Goal: Task Accomplishment & Management: Use online tool/utility

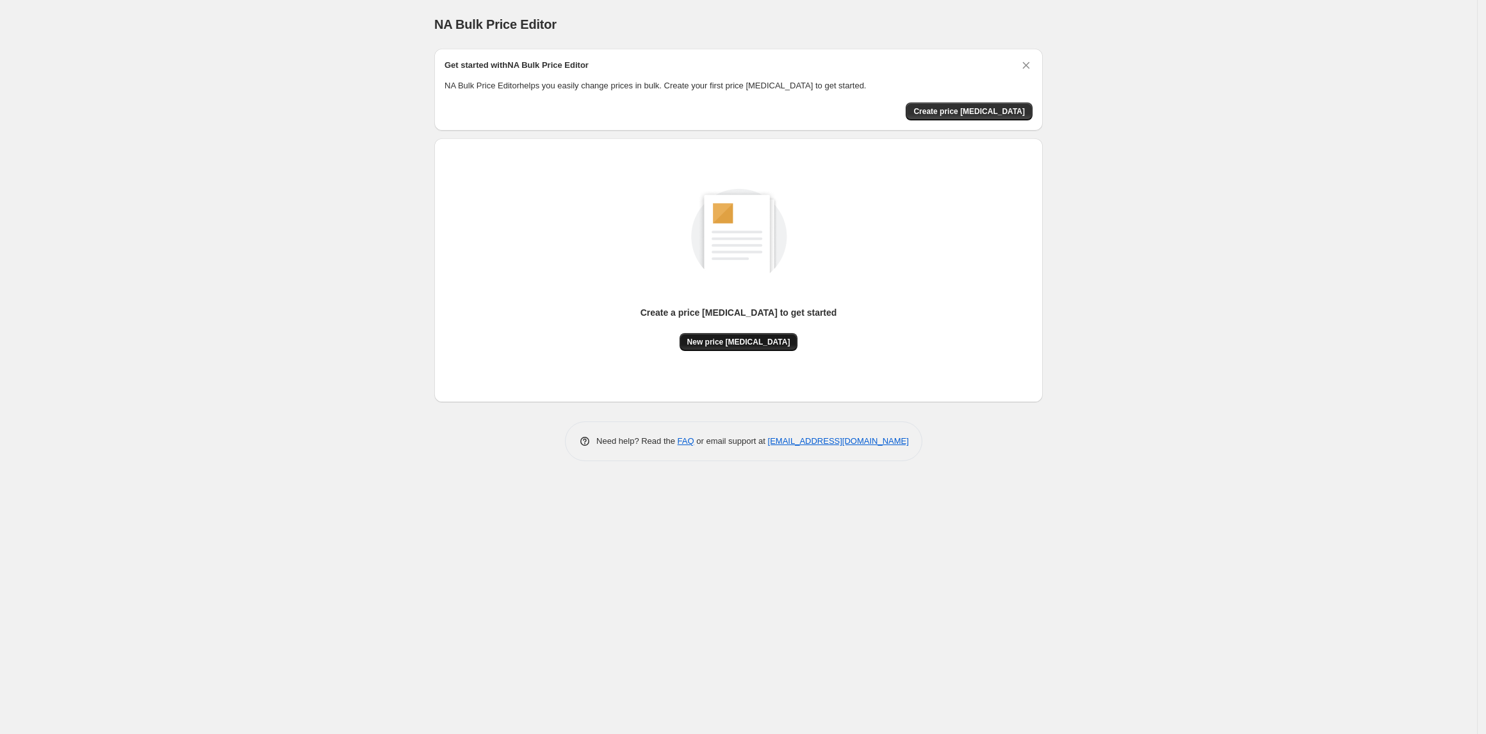
click at [757, 341] on span "New price [MEDICAL_DATA]" at bounding box center [738, 342] width 103 height 10
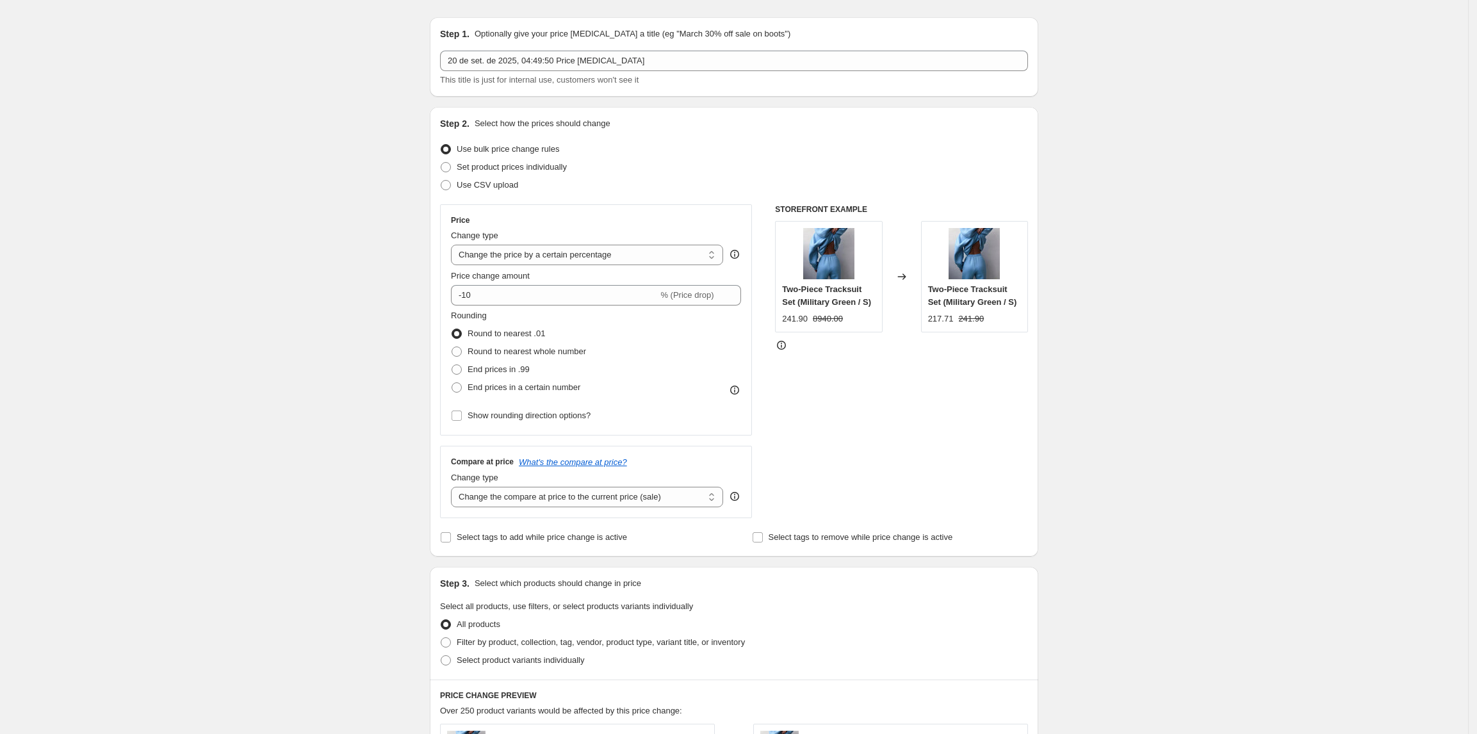
scroll to position [85, 0]
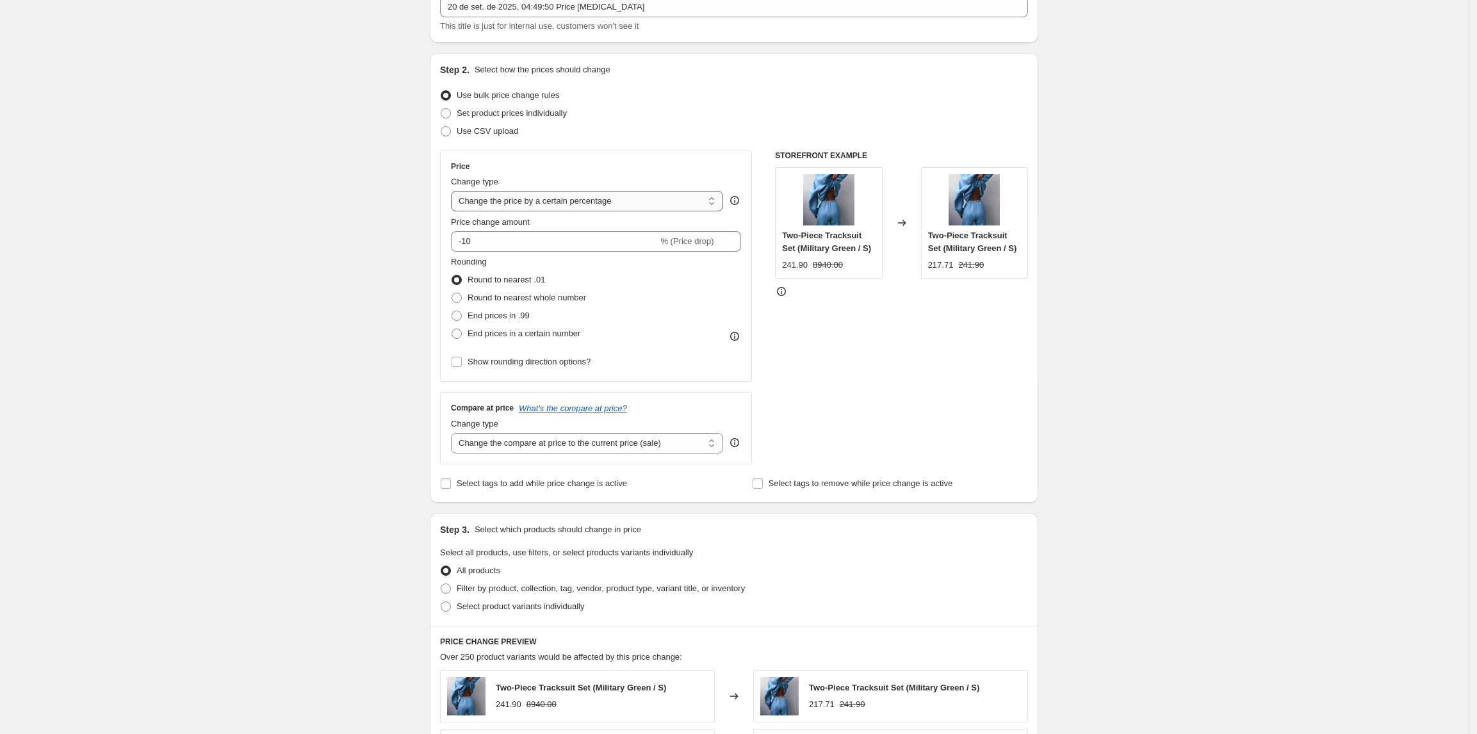
click at [569, 208] on select "Change the price to a certain amount Change the price by a certain amount Chang…" at bounding box center [587, 201] width 272 height 21
select select "no_change"
click at [456, 191] on select "Change the price to a certain amount Change the price by a certain amount Chang…" at bounding box center [587, 201] width 272 height 21
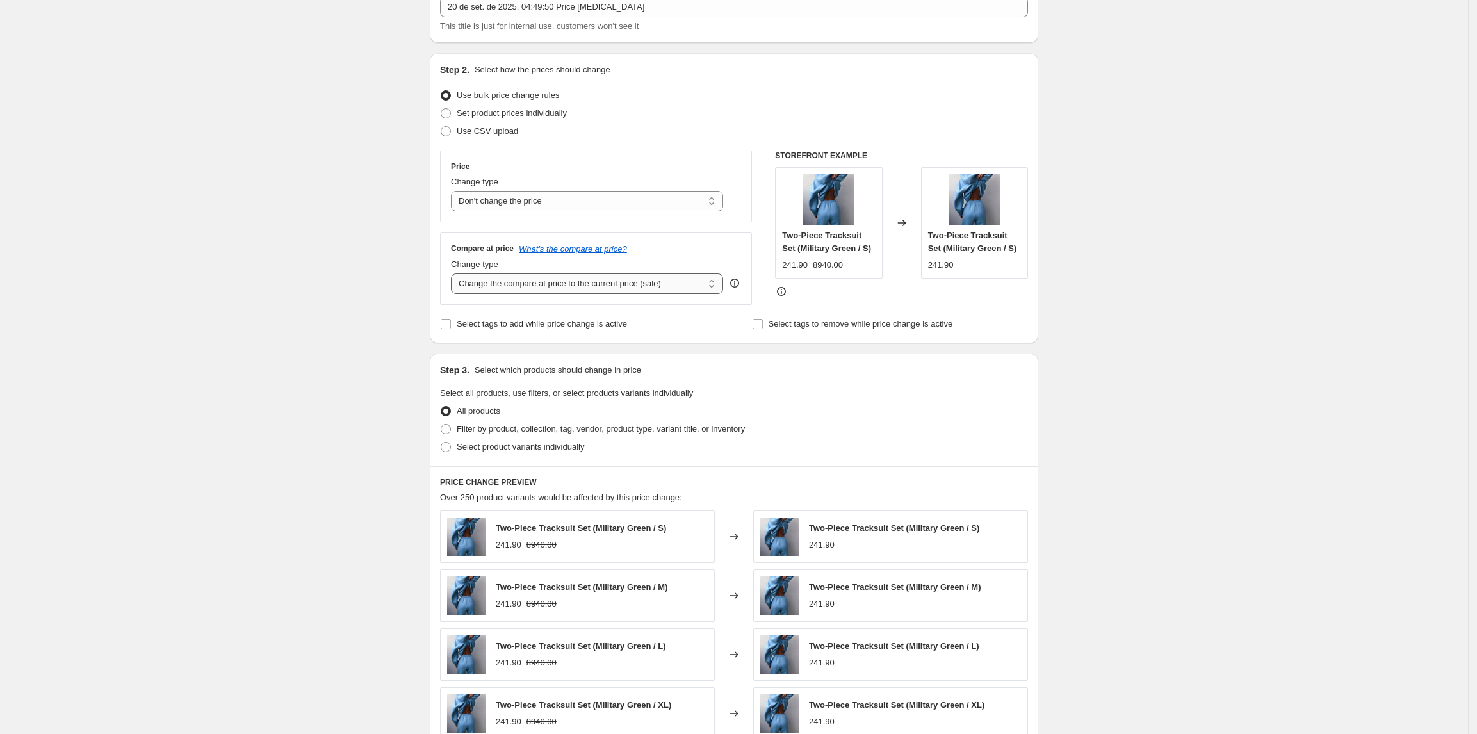
click at [523, 284] on select "Change the compare at price to the current price (sale) Change the compare at p…" at bounding box center [587, 284] width 272 height 21
click at [522, 201] on select "Change the price to a certain amount Change the price by a certain amount Chang…" at bounding box center [587, 201] width 272 height 21
click at [505, 287] on select "Change the compare at price to the current price (sale) Change the compare at p…" at bounding box center [587, 284] width 272 height 21
click at [537, 286] on select "Change the compare at price to the current price (sale) Change the compare at p…" at bounding box center [587, 284] width 272 height 21
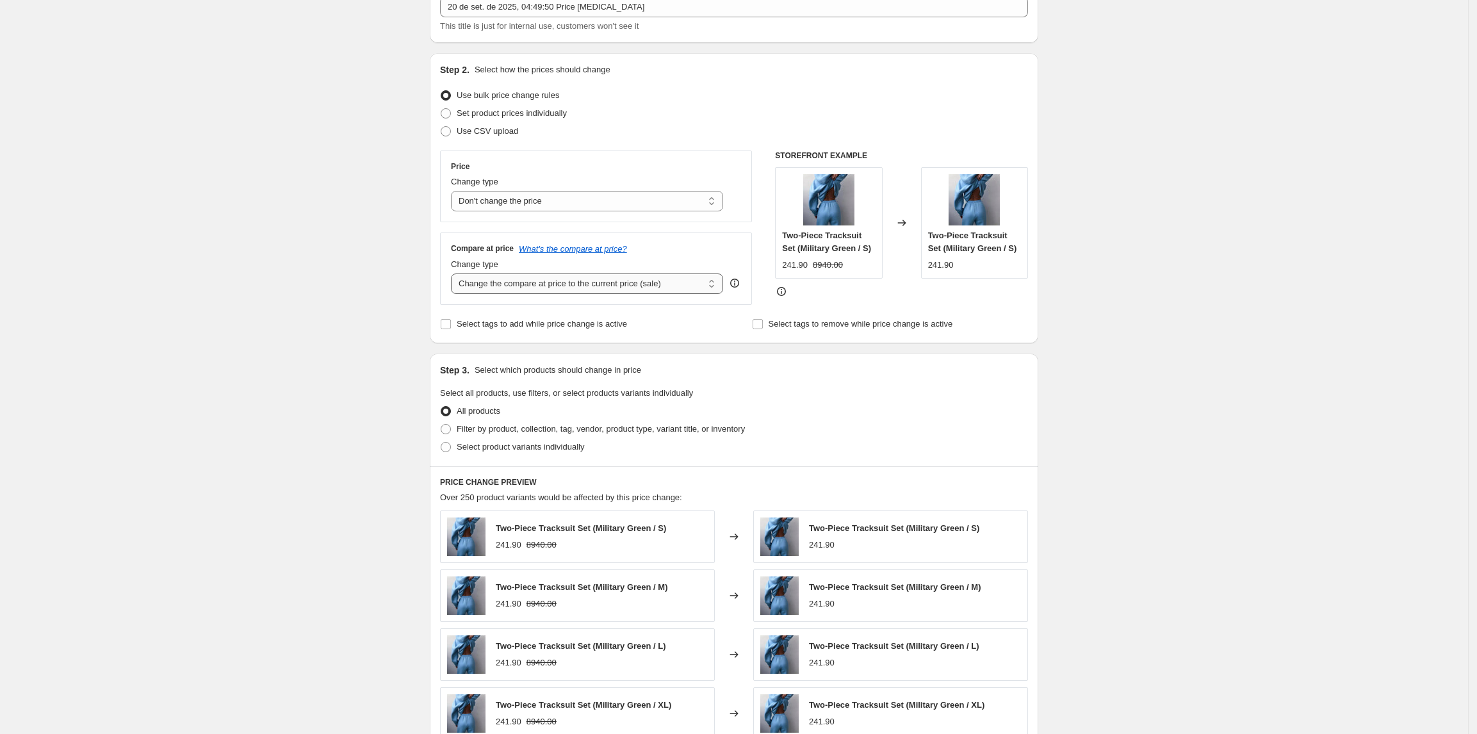
click at [456, 274] on select "Change the compare at price to the current price (sale) Change the compare at p…" at bounding box center [587, 284] width 272 height 21
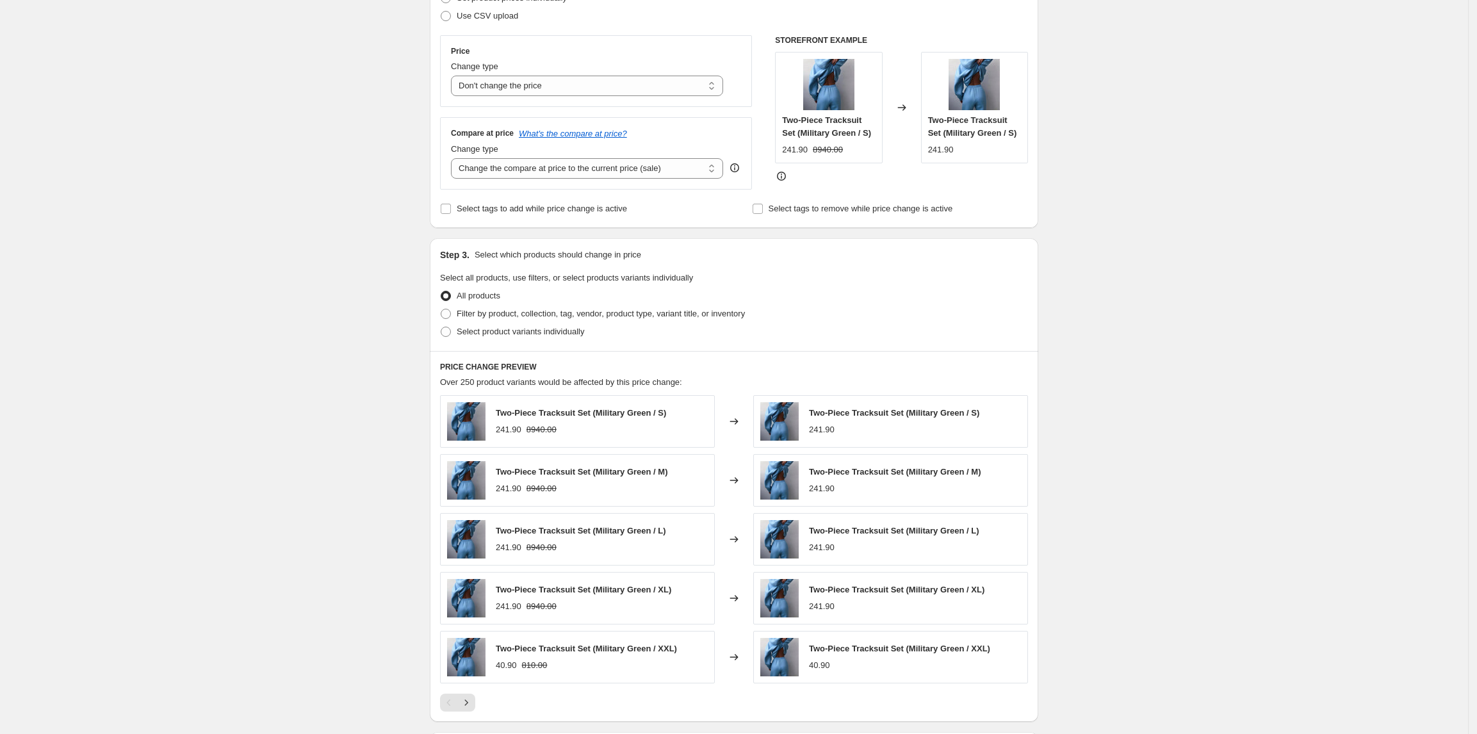
scroll to position [135, 0]
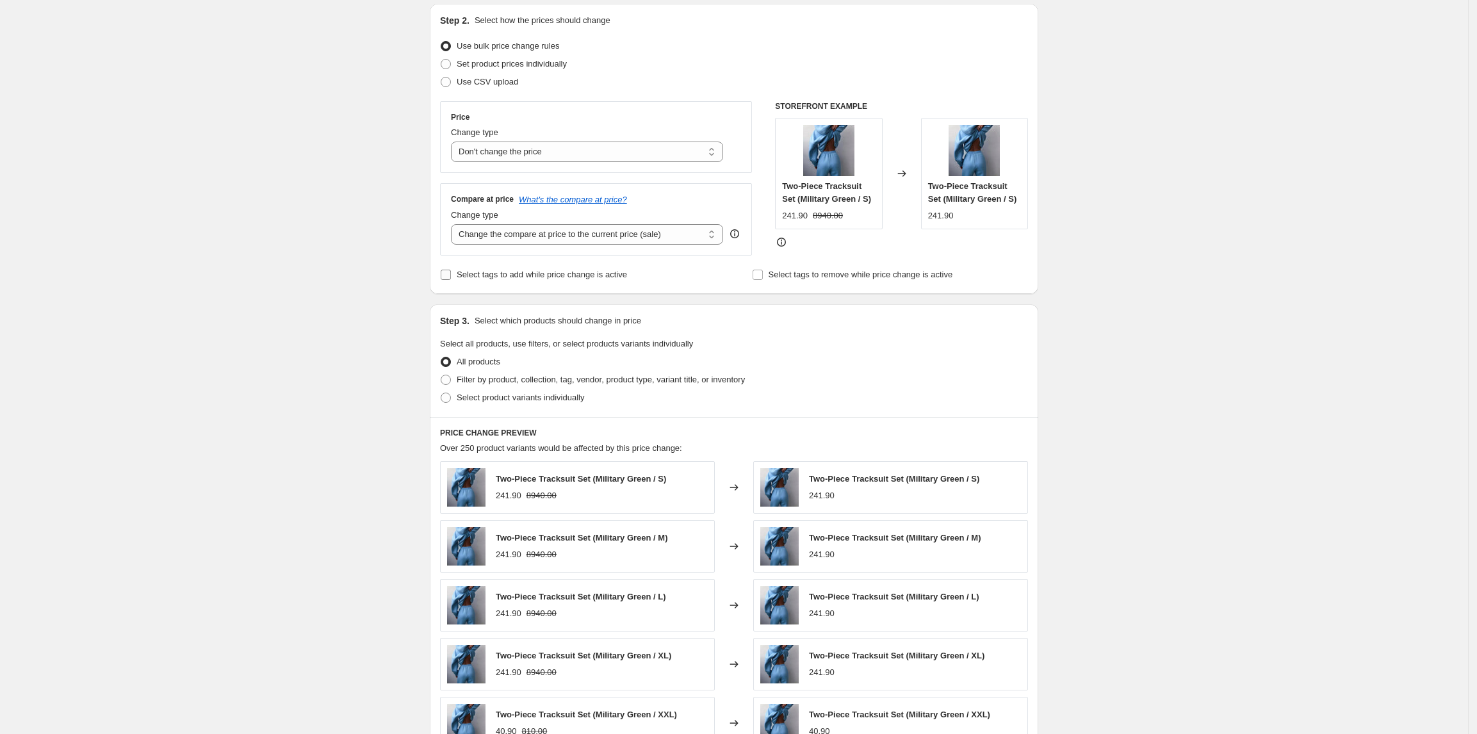
click at [541, 273] on span "Select tags to add while price change is active" at bounding box center [542, 275] width 170 height 10
click at [451, 273] on input "Select tags to add while price change is active" at bounding box center [446, 275] width 10 height 10
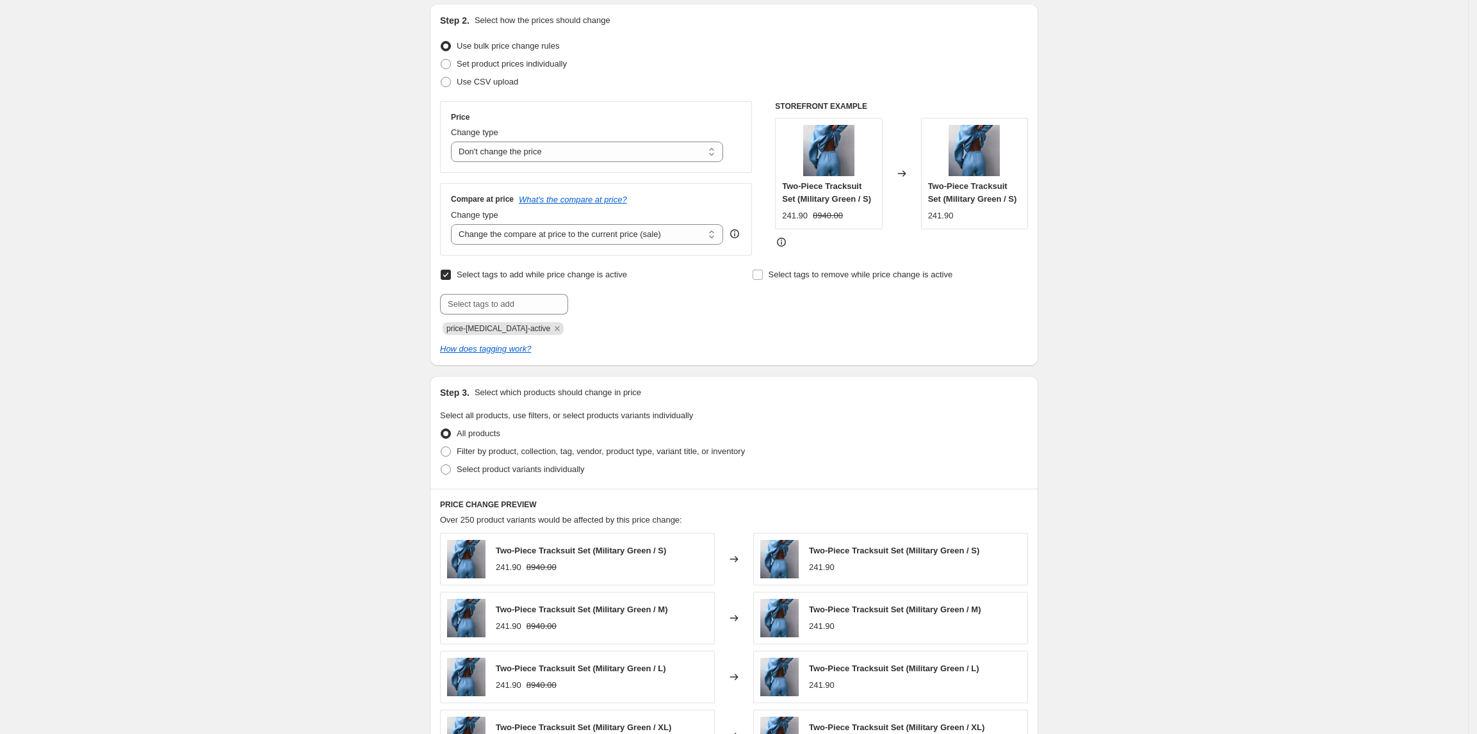
click at [541, 274] on span "Select tags to add while price change is active" at bounding box center [542, 275] width 170 height 10
click at [451, 274] on input "Select tags to add while price change is active" at bounding box center [446, 275] width 10 height 10
checkbox input "false"
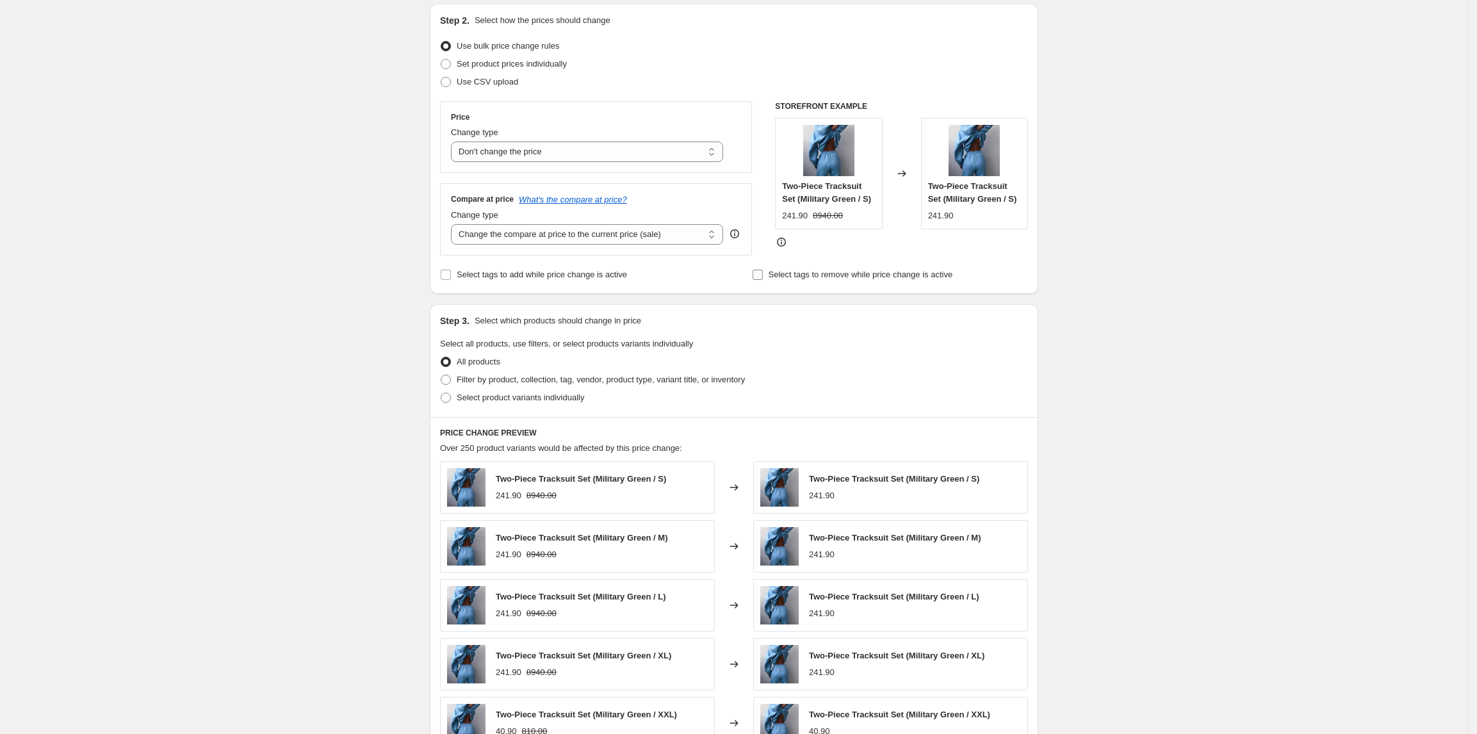
click at [763, 274] on input "Select tags to remove while price change is active" at bounding box center [758, 275] width 10 height 10
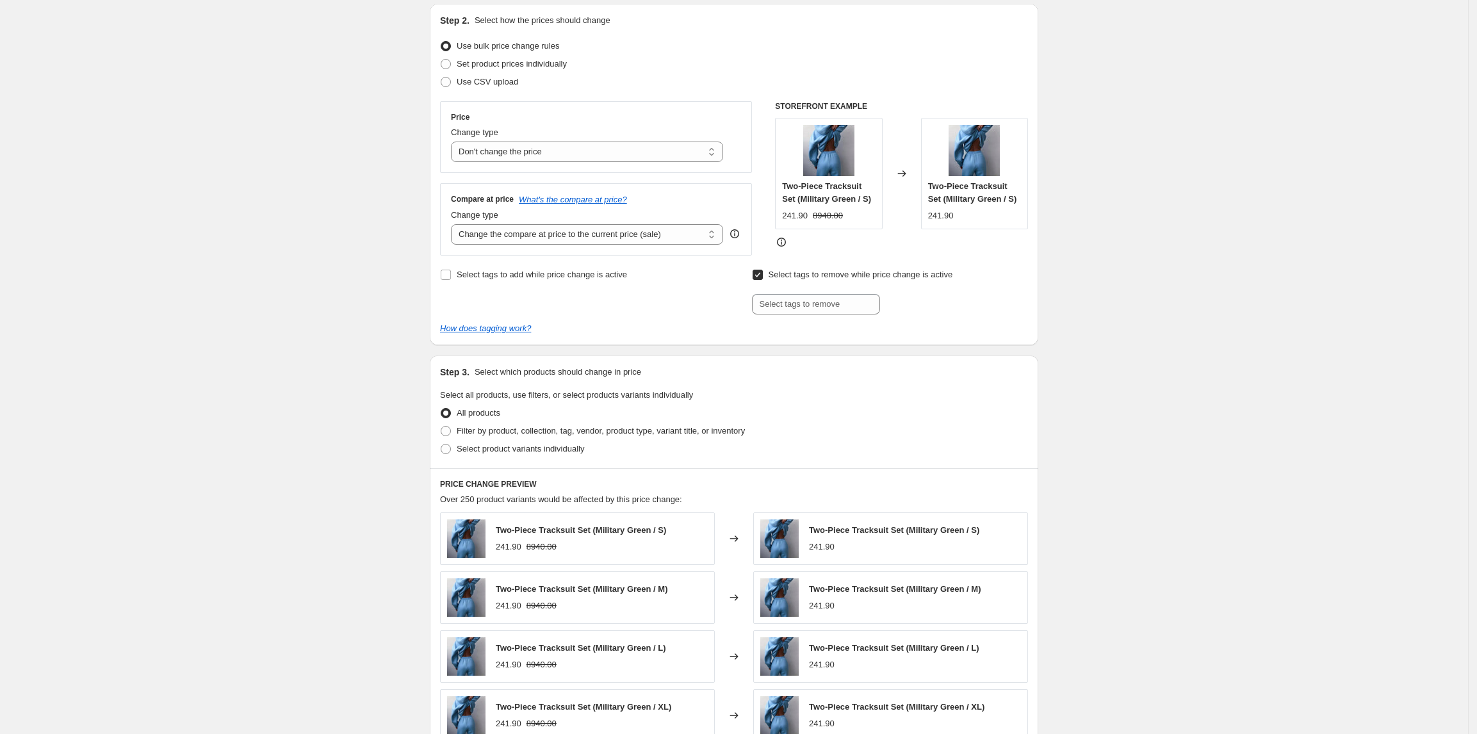
click at [762, 277] on input "Select tags to remove while price change is active" at bounding box center [758, 275] width 10 height 10
checkbox input "false"
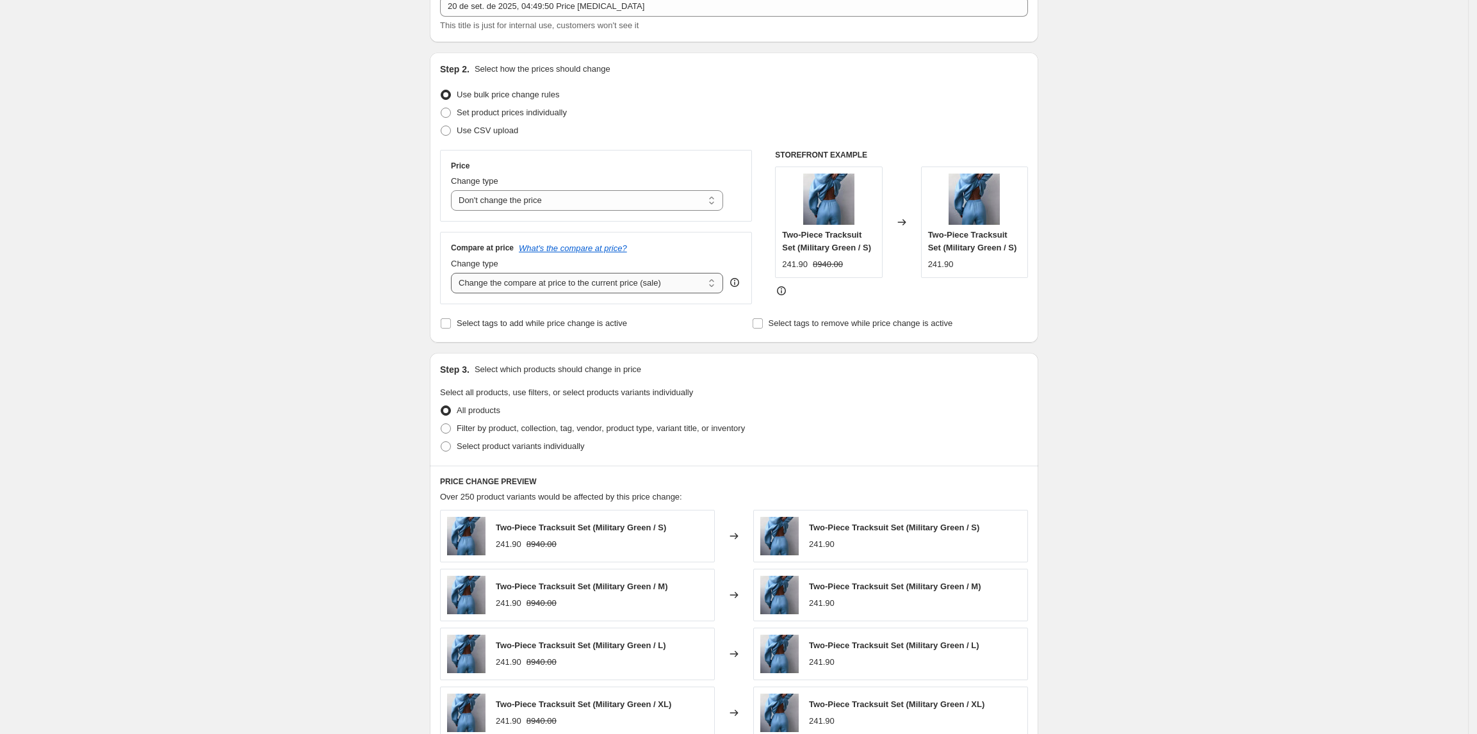
scroll to position [85, 0]
click at [551, 286] on select "Change the compare at price to the current price (sale) Change the compare at p…" at bounding box center [587, 284] width 272 height 21
click at [571, 279] on select "Change the compare at price to the current price (sale) Change the compare at p…" at bounding box center [587, 284] width 272 height 21
select select "pp"
click at [456, 274] on select "Change the compare at price to the current price (sale) Change the compare at p…" at bounding box center [587, 284] width 272 height 21
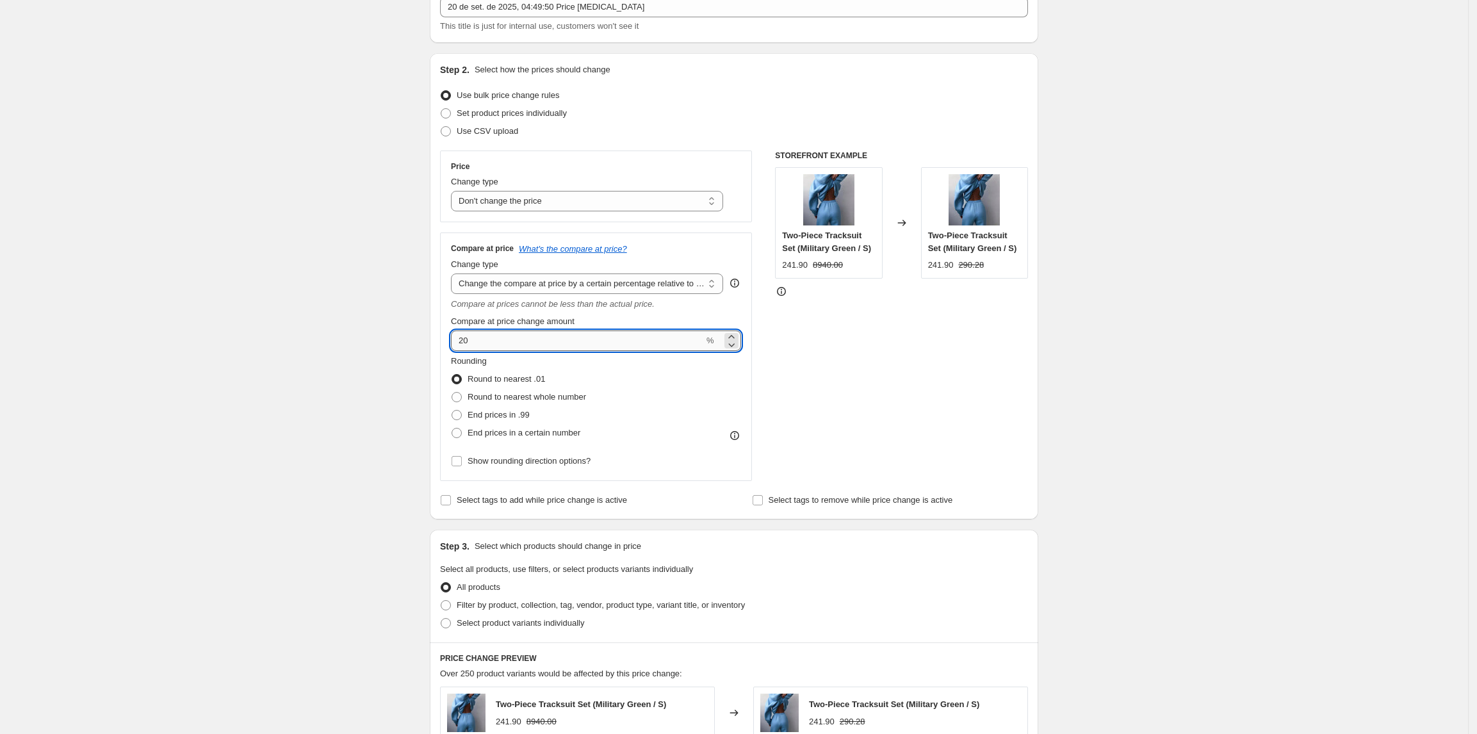
drag, startPoint x: 542, startPoint y: 343, endPoint x: 488, endPoint y: 340, distance: 54.6
click at [488, 340] on input "20" at bounding box center [577, 341] width 253 height 21
click at [532, 339] on input "350" at bounding box center [577, 341] width 253 height 21
click at [783, 291] on icon at bounding box center [781, 291] width 13 height 13
click at [454, 342] on div "Compare at price What's the compare at price? Change type Change the compare at…" at bounding box center [596, 357] width 312 height 249
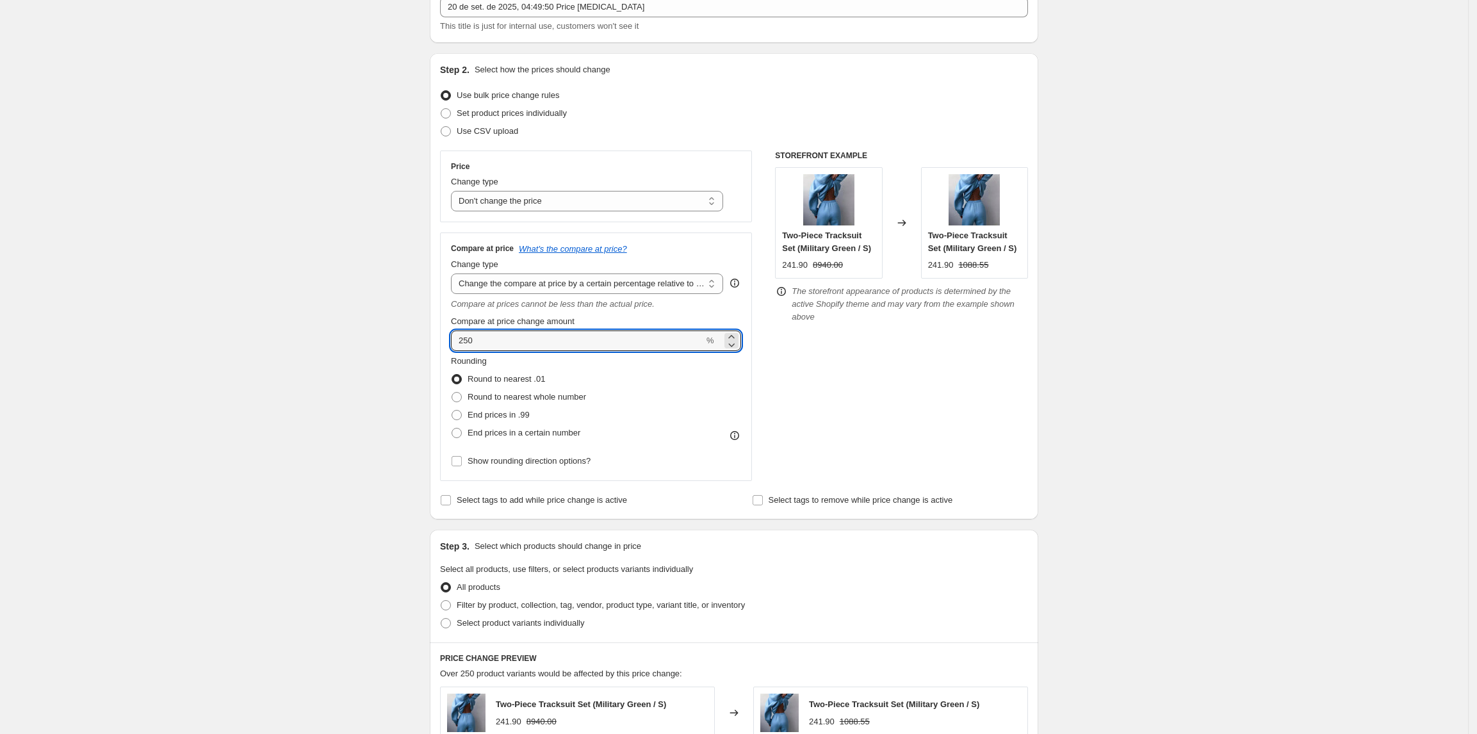
click at [906, 321] on div "STOREFRONT EXAMPLE Two-Piece Tracksuit Set (Military Green / S) 241.90 8940.00 …" at bounding box center [901, 316] width 253 height 331
drag, startPoint x: 523, startPoint y: 349, endPoint x: 454, endPoint y: 346, distance: 69.3
click at [454, 346] on div "Compare at price What's the compare at price? Change type Change the compare at…" at bounding box center [596, 357] width 312 height 249
click at [788, 293] on icon at bounding box center [781, 291] width 13 height 13
drag, startPoint x: 526, startPoint y: 336, endPoint x: 445, endPoint y: 340, distance: 81.4
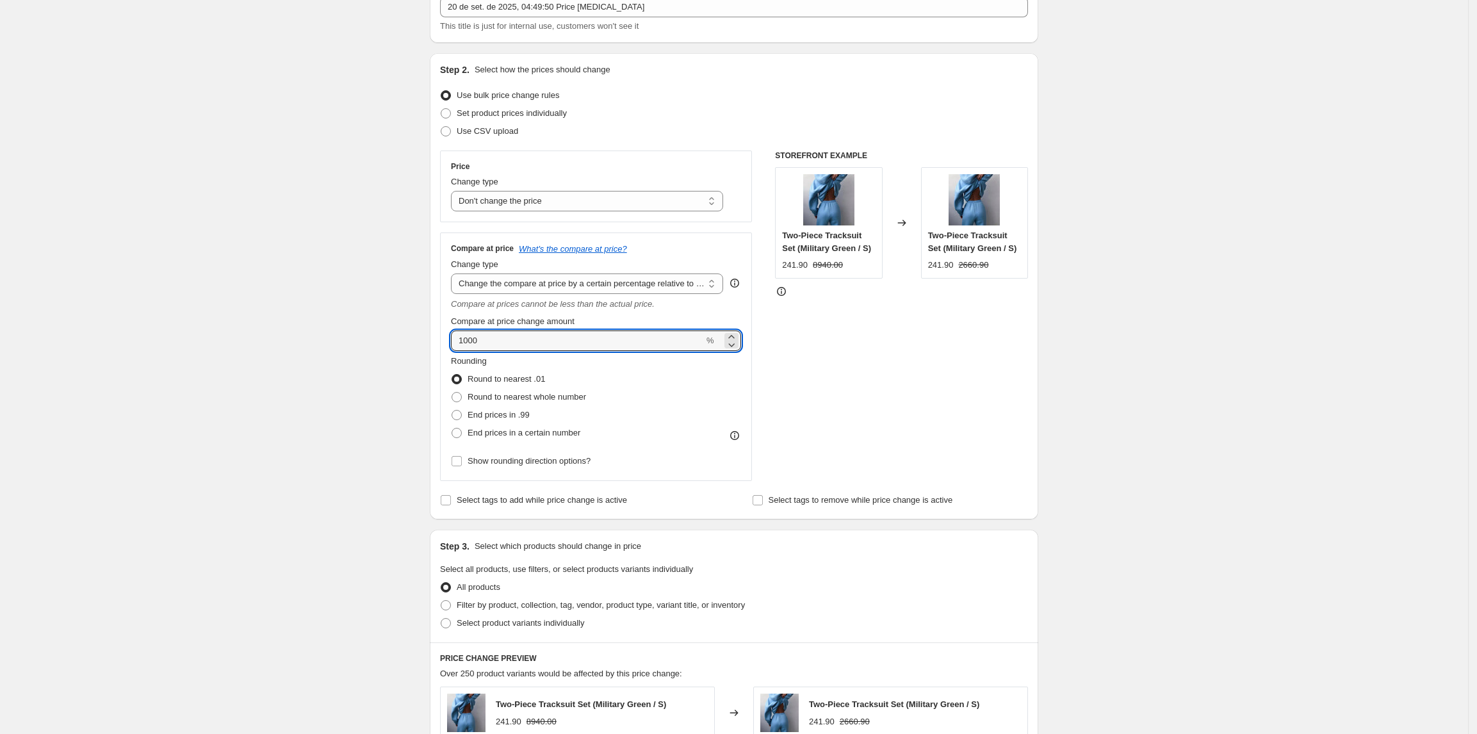
click at [445, 340] on div "Compare at price What's the compare at price? Change type Change the compare at…" at bounding box center [596, 357] width 312 height 249
click at [788, 288] on icon at bounding box center [781, 291] width 13 height 13
drag, startPoint x: 564, startPoint y: 338, endPoint x: 427, endPoint y: 344, distance: 137.2
click at [427, 344] on div "Step 1. Optionally give your price change job a title (eg "March 30% off sale o…" at bounding box center [729, 543] width 619 height 1181
click at [785, 291] on icon at bounding box center [781, 291] width 13 height 13
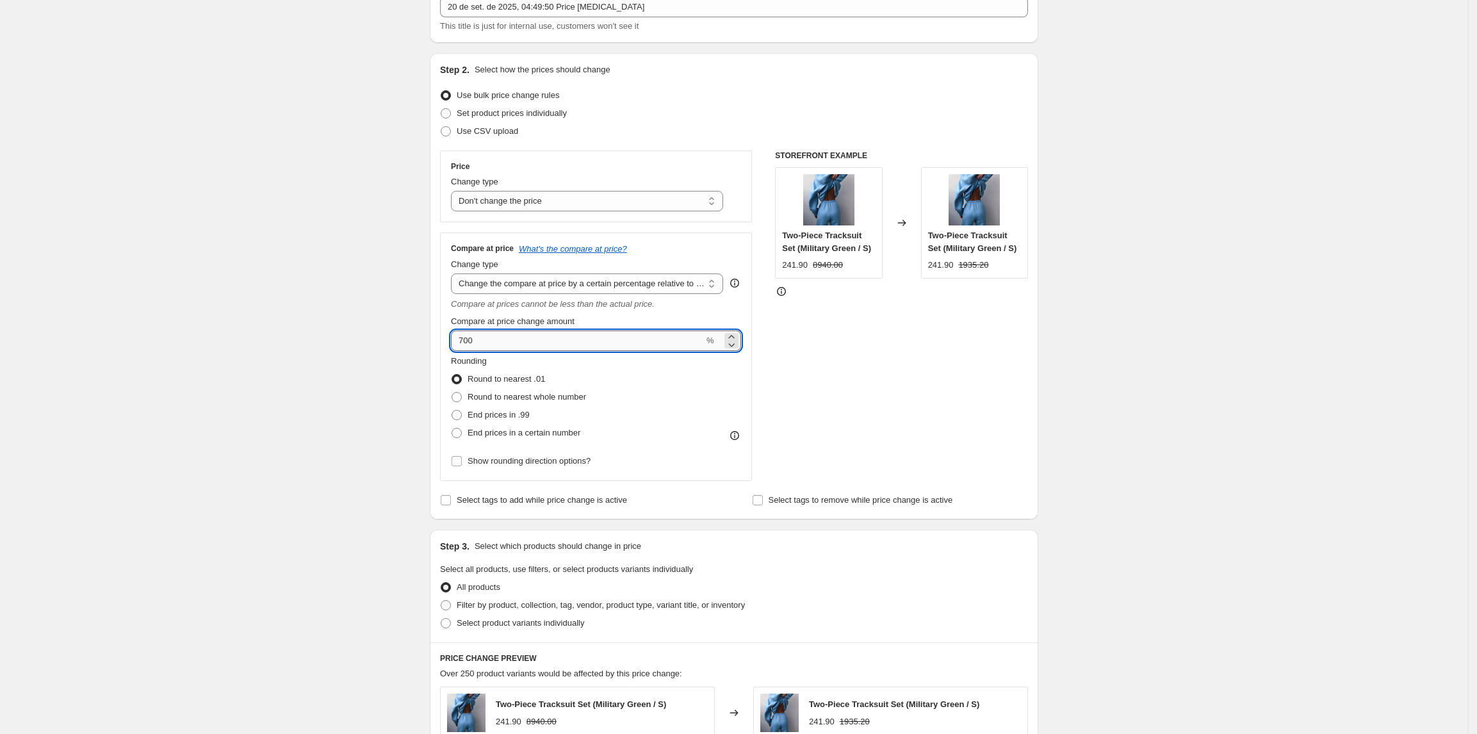
drag, startPoint x: 630, startPoint y: 339, endPoint x: 464, endPoint y: 345, distance: 166.0
click at [464, 345] on input "700" at bounding box center [577, 341] width 253 height 21
type input "500"
click at [941, 227] on div "Two-Piece Tracksuit Set (Military Green / S) 241.90 1935.20" at bounding box center [974, 222] width 107 height 111
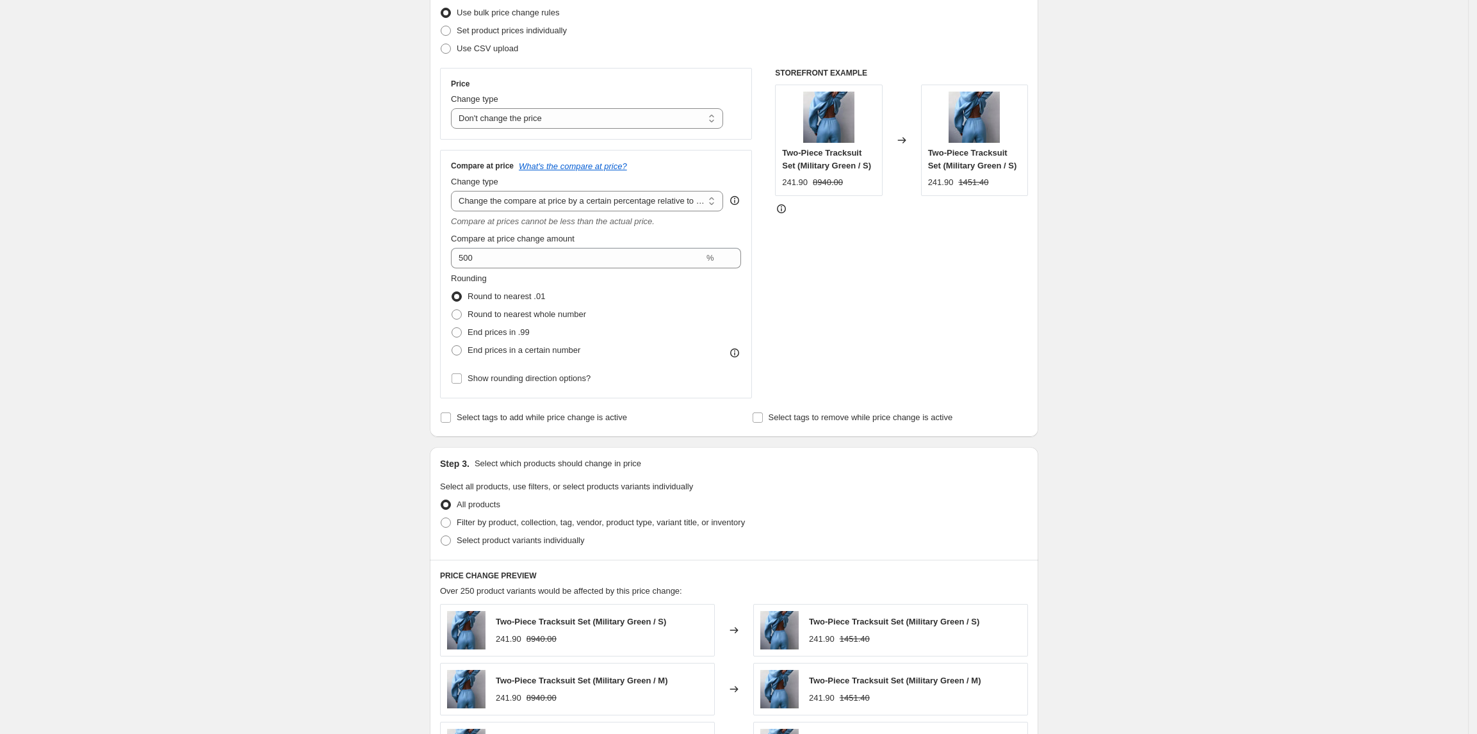
scroll to position [170, 0]
click at [462, 311] on span at bounding box center [457, 312] width 10 height 10
click at [452, 308] on input "Round to nearest whole number" at bounding box center [452, 307] width 1 height 1
radio input "true"
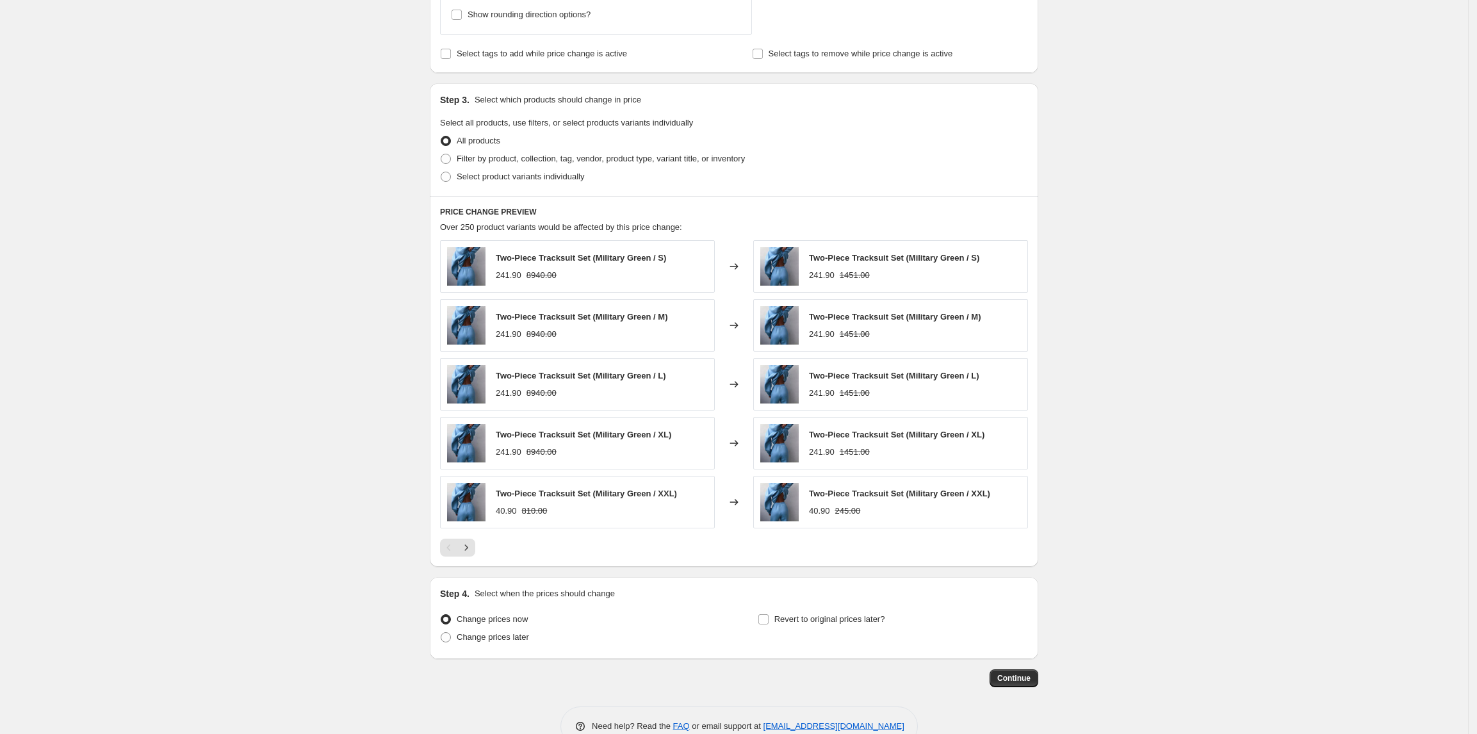
scroll to position [567, 0]
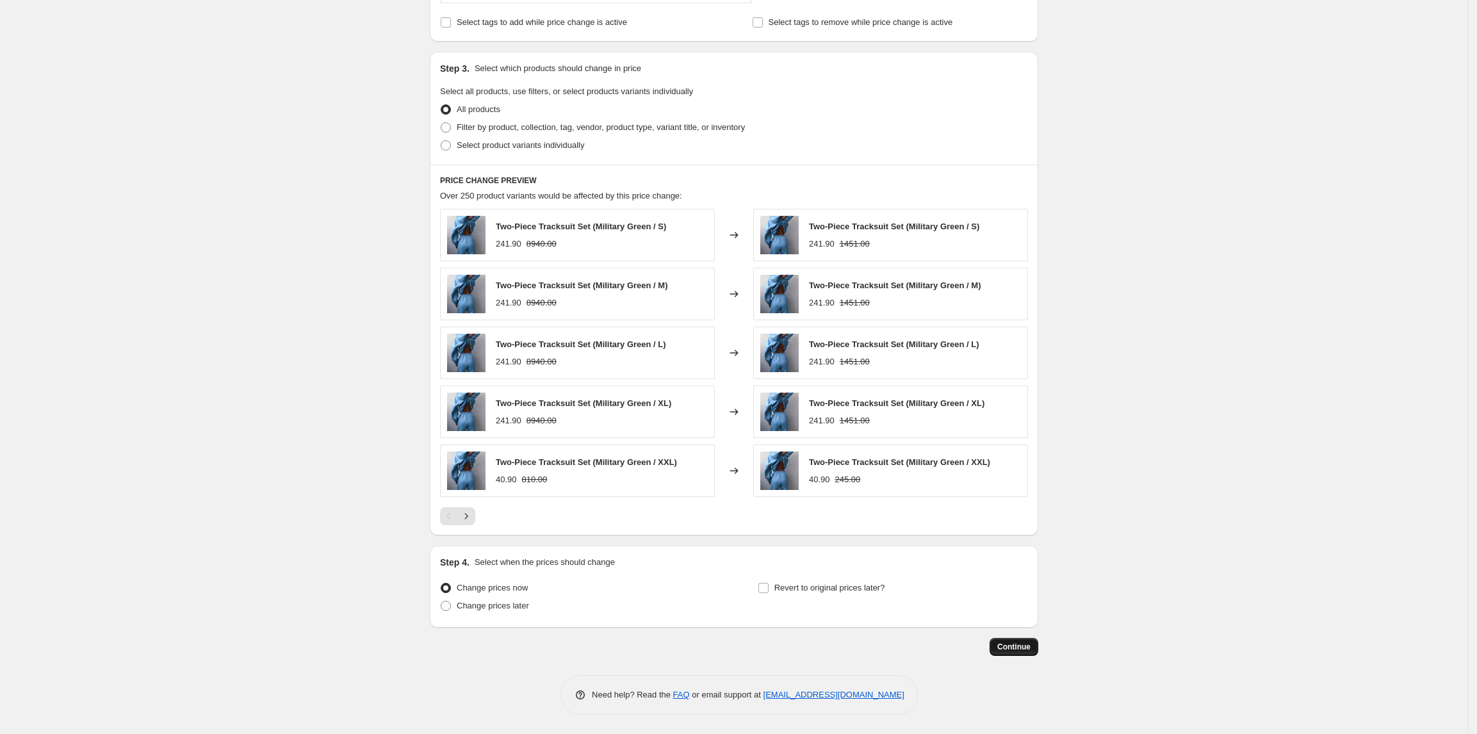
click at [1039, 642] on button "Continue" at bounding box center [1014, 647] width 49 height 18
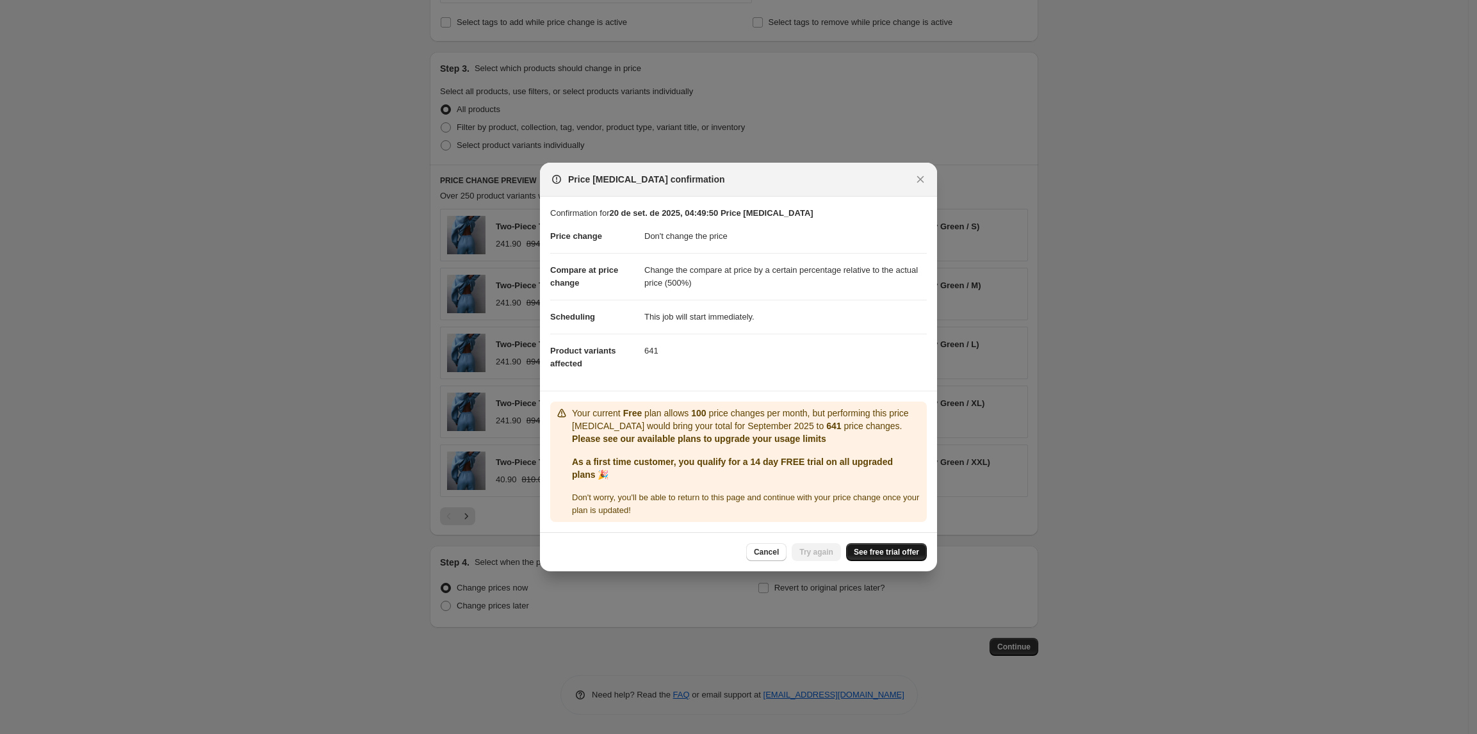
click at [875, 552] on span "See free trial offer" at bounding box center [886, 552] width 65 height 10
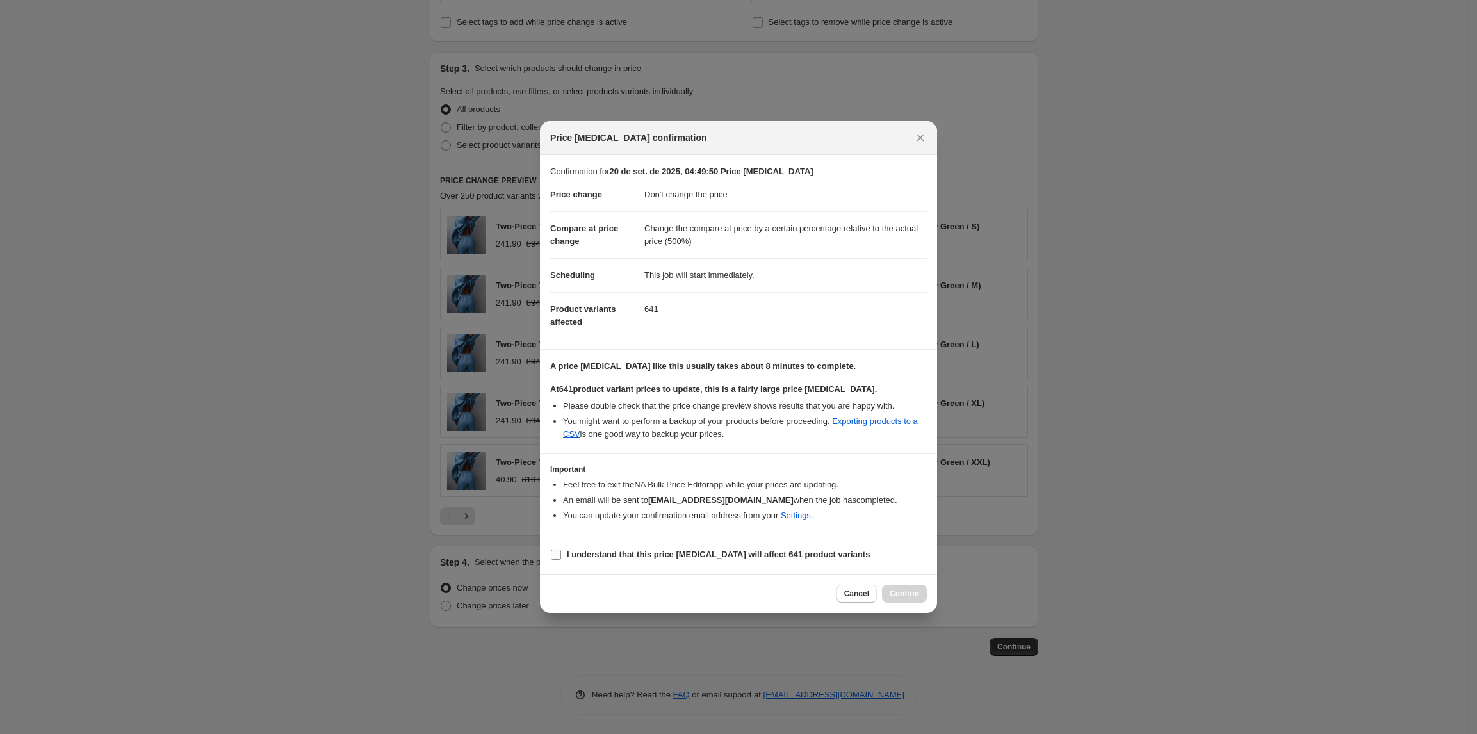
click at [641, 564] on label "I understand that this price change job will affect 641 product variants" at bounding box center [710, 555] width 320 height 18
click at [561, 560] on input "I understand that this price change job will affect 641 product variants" at bounding box center [556, 555] width 10 height 10
checkbox input "true"
click at [901, 595] on span "Confirm" at bounding box center [904, 594] width 29 height 10
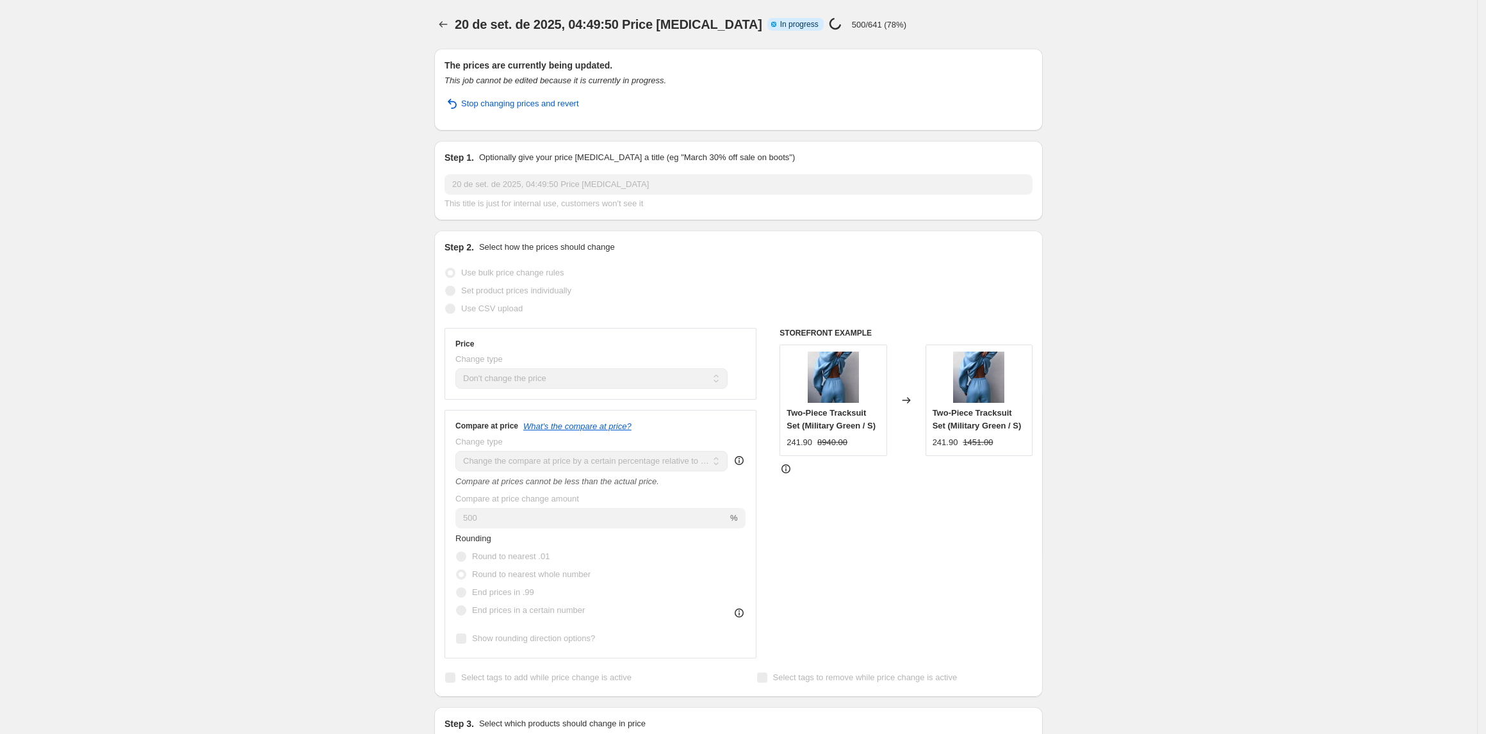
select select "no_change"
select select "pp"
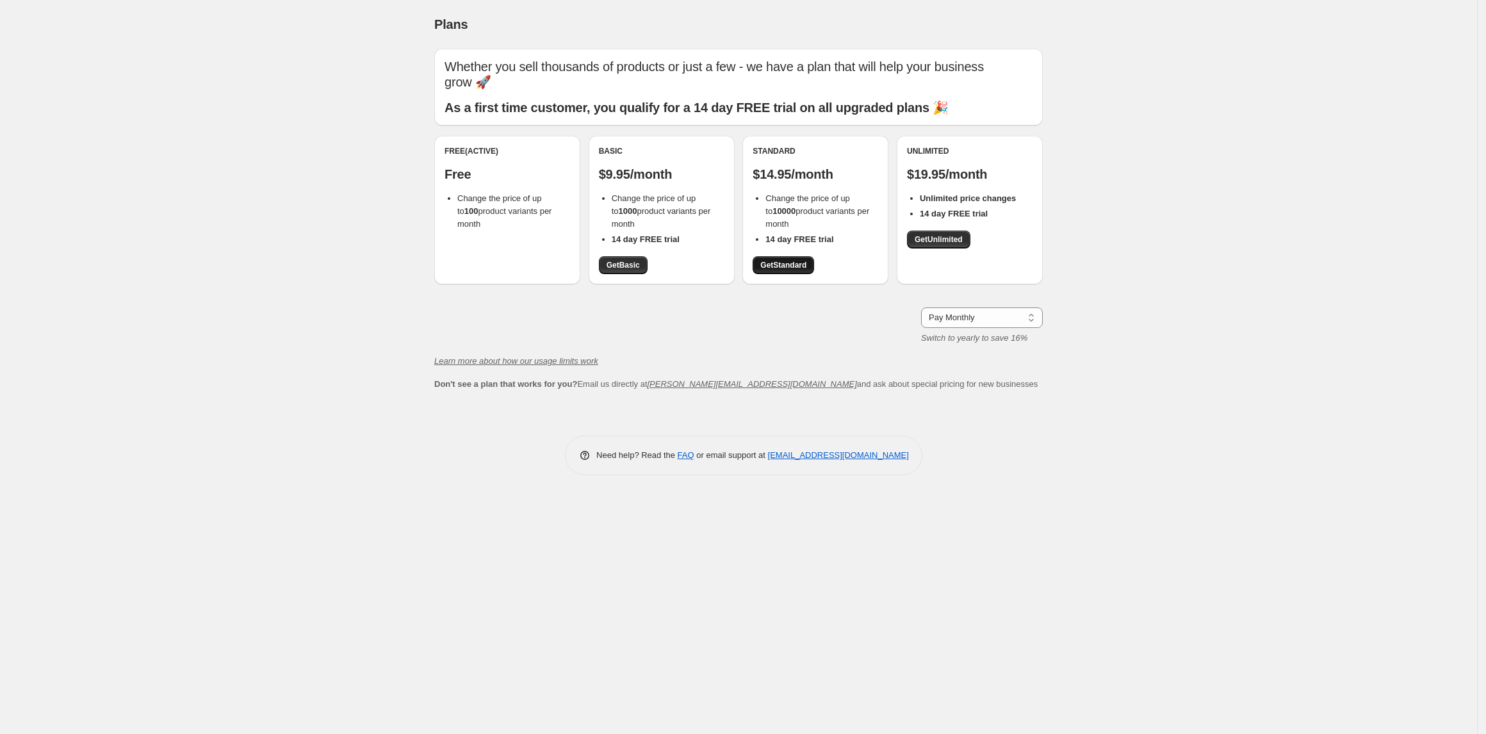
click at [784, 262] on span "Get Standard" at bounding box center [783, 265] width 46 height 10
